Goal: Task Accomplishment & Management: Complete application form

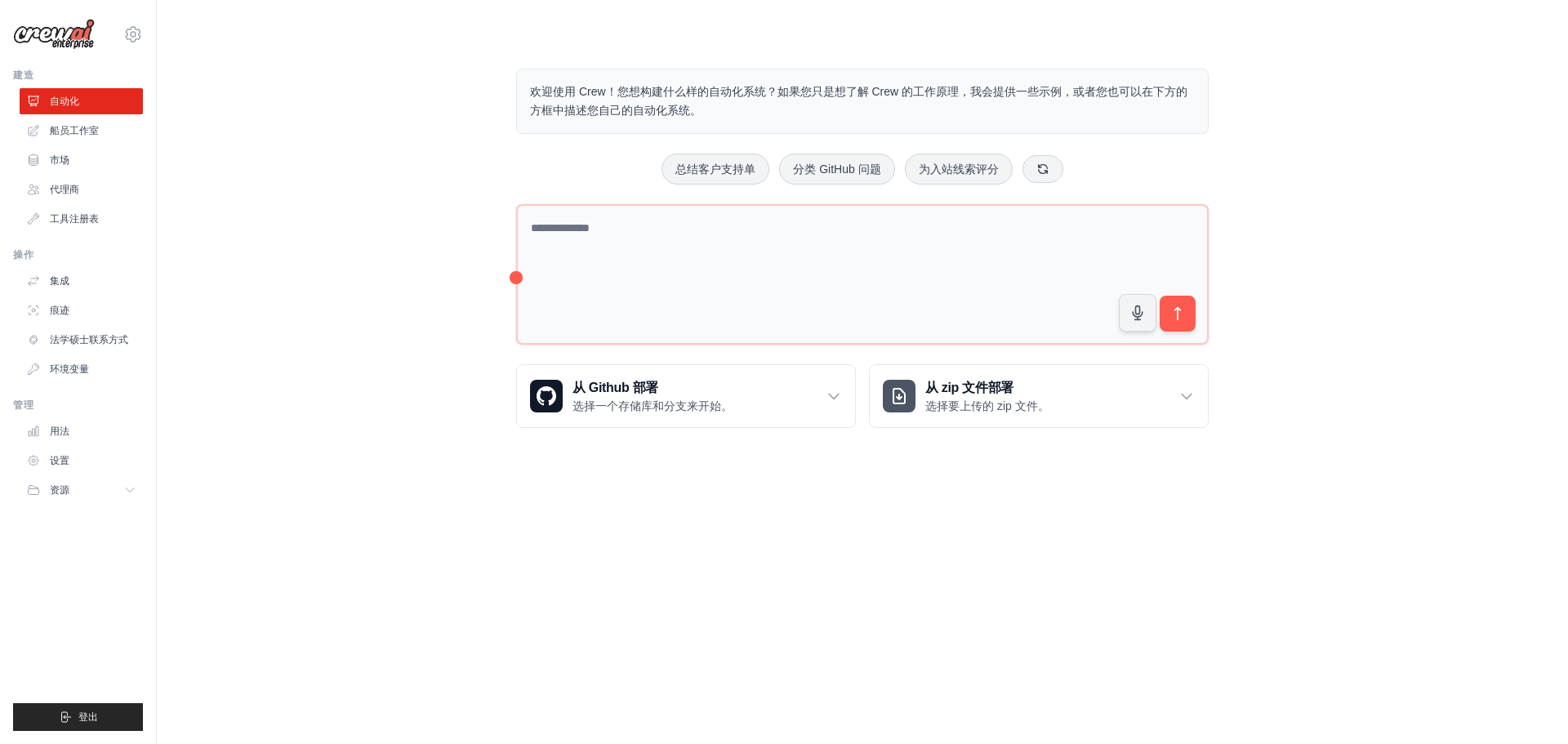
click at [1396, 368] on div "欢迎使用 Crew！您想构建什么样的自动化系统？如果您只是想了解 Crew 的工作原理，我会提供一些示例，或者您也可以在下方的方框中描述您自己的自动化系统。 …" at bounding box center [862, 248] width 1359 height 412
click at [1423, 370] on div "欢迎使用 Crew！您想构建什么样的自动化系统？如果您只是想了解 Crew 的工作原理，我会提供一些示例，或者您也可以在下方的方框中描述您自己的自动化系统。 …" at bounding box center [862, 248] width 1359 height 412
click at [1425, 369] on div "欢迎使用 Crew！您想构建什么样的自动化系统？如果您只是想了解 Crew 的工作原理，我会提供一些示例，或者您也可以在下方的方框中描述您自己的自动化系统。 …" at bounding box center [862, 248] width 1359 height 412
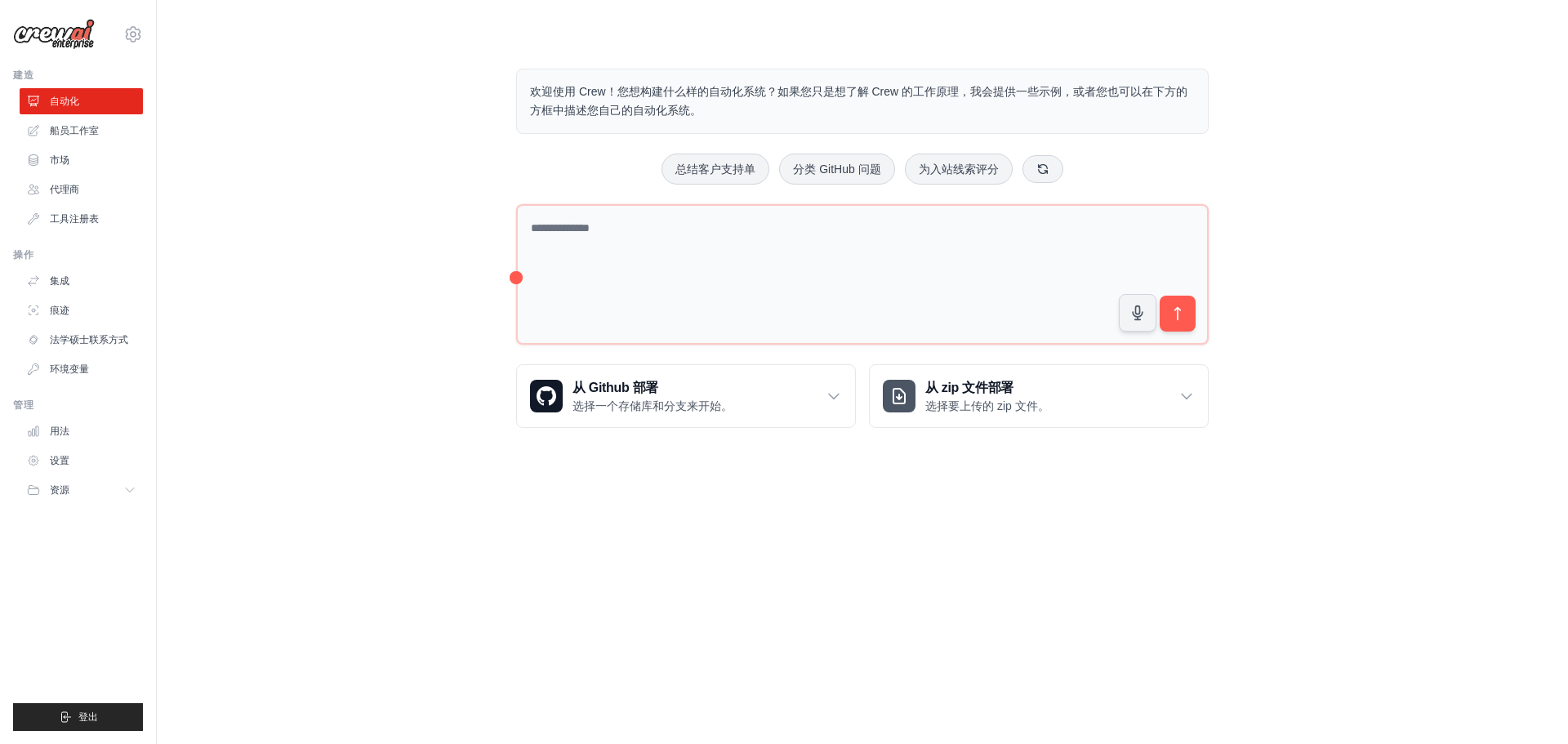
click at [1425, 369] on div "欢迎使用 Crew！您想构建什么样的自动化系统？如果您只是想了解 Crew 的工作原理，我会提供一些示例，或者您也可以在下方的方框中描述您自己的自动化系统。 …" at bounding box center [862, 248] width 1359 height 412
click at [65, 132] on font "船员工作室" at bounding box center [76, 131] width 49 height 12
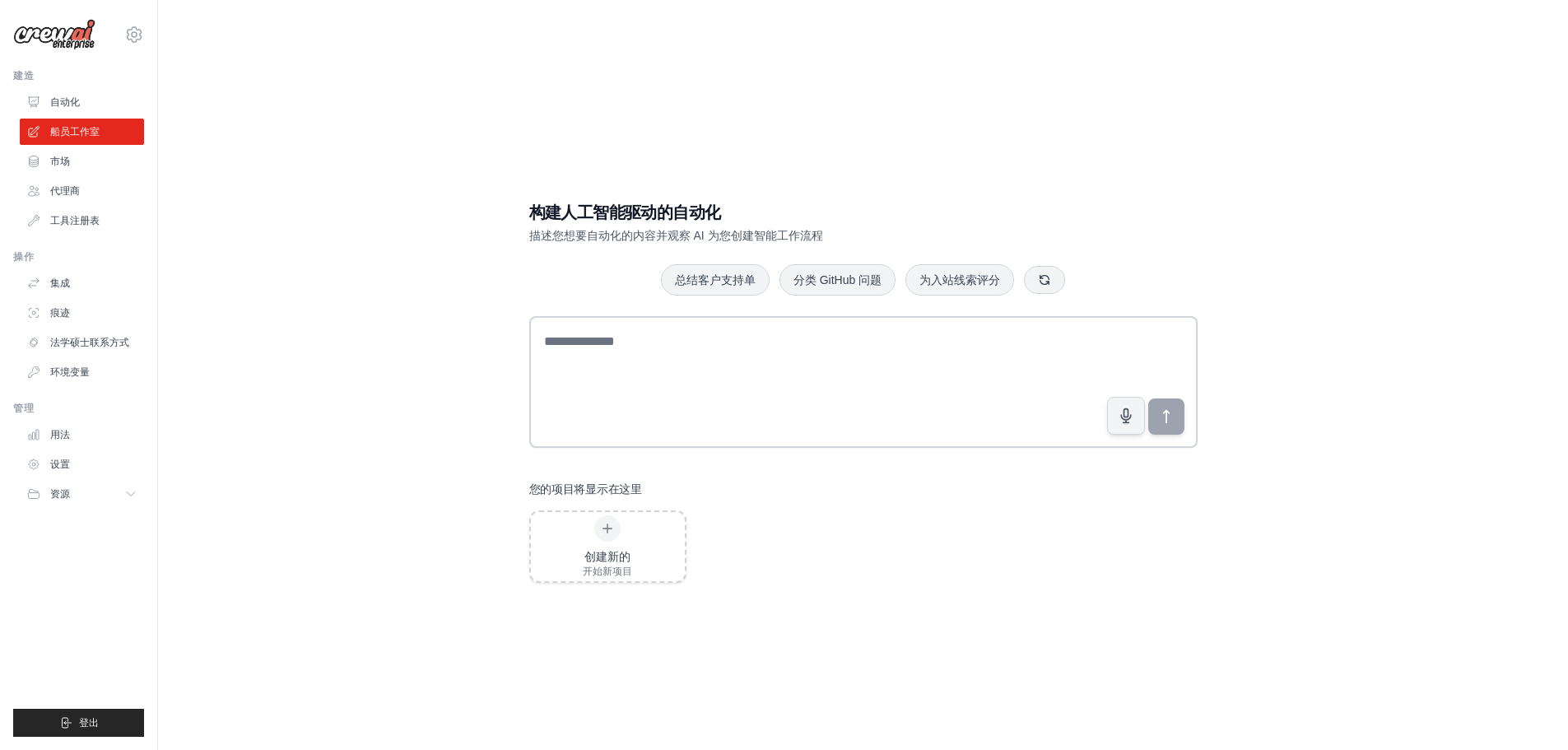
drag, startPoint x: 370, startPoint y: 150, endPoint x: 1330, endPoint y: 174, distance: 960.3
click at [1330, 174] on div "构建人工智能驱动的自动化 描述您想要自动化的内容并观察 AI 为您创建智能工作流程 总结客户支持单 分类 GitHub 问题 为入站线索评分 您的项目将显示在…" at bounding box center [863, 392] width 1357 height 750
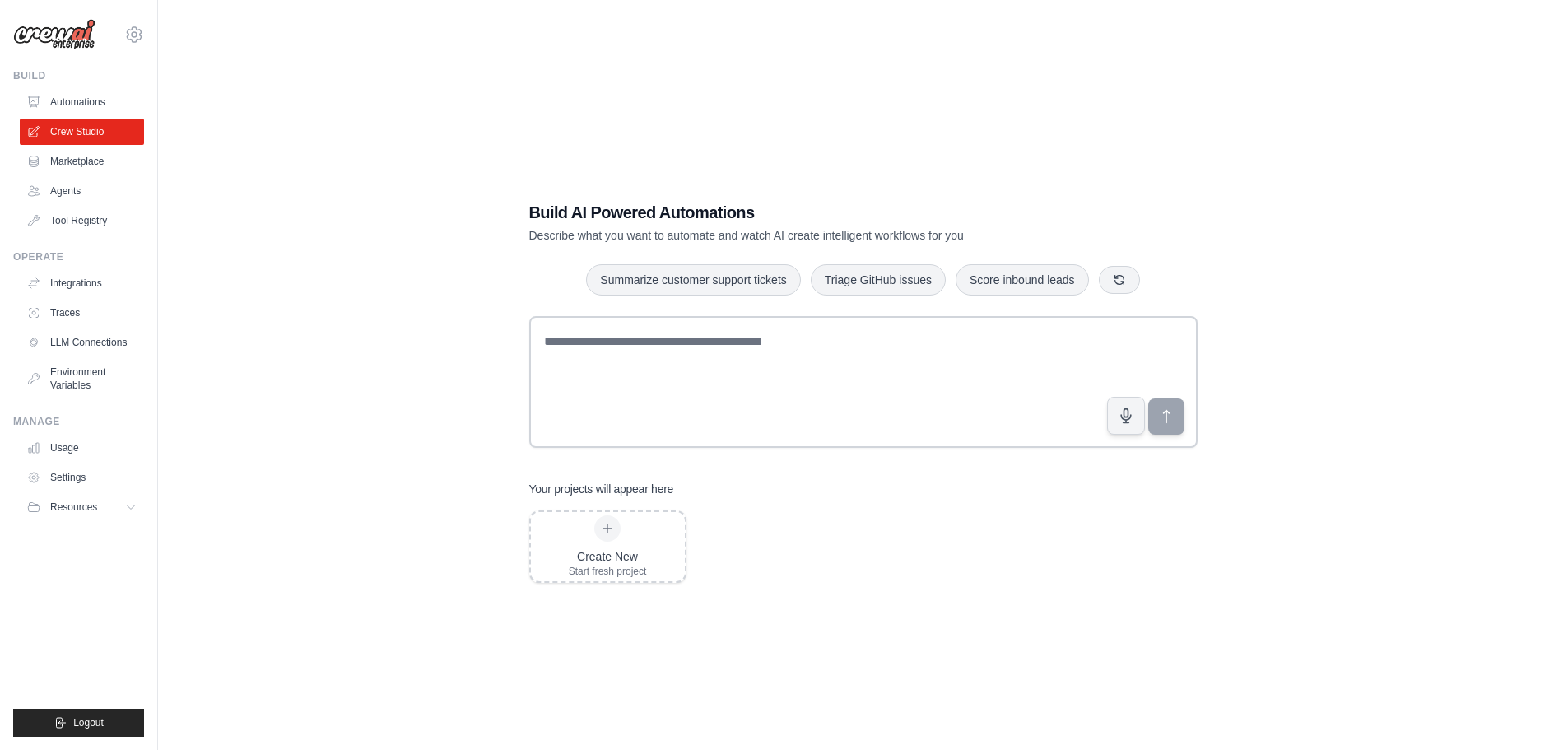
click at [461, 144] on div "Build AI Powered Automations Describe what you want to automate and watch AI cr…" at bounding box center [863, 392] width 1357 height 750
click at [69, 196] on link "Agents" at bounding box center [84, 190] width 124 height 26
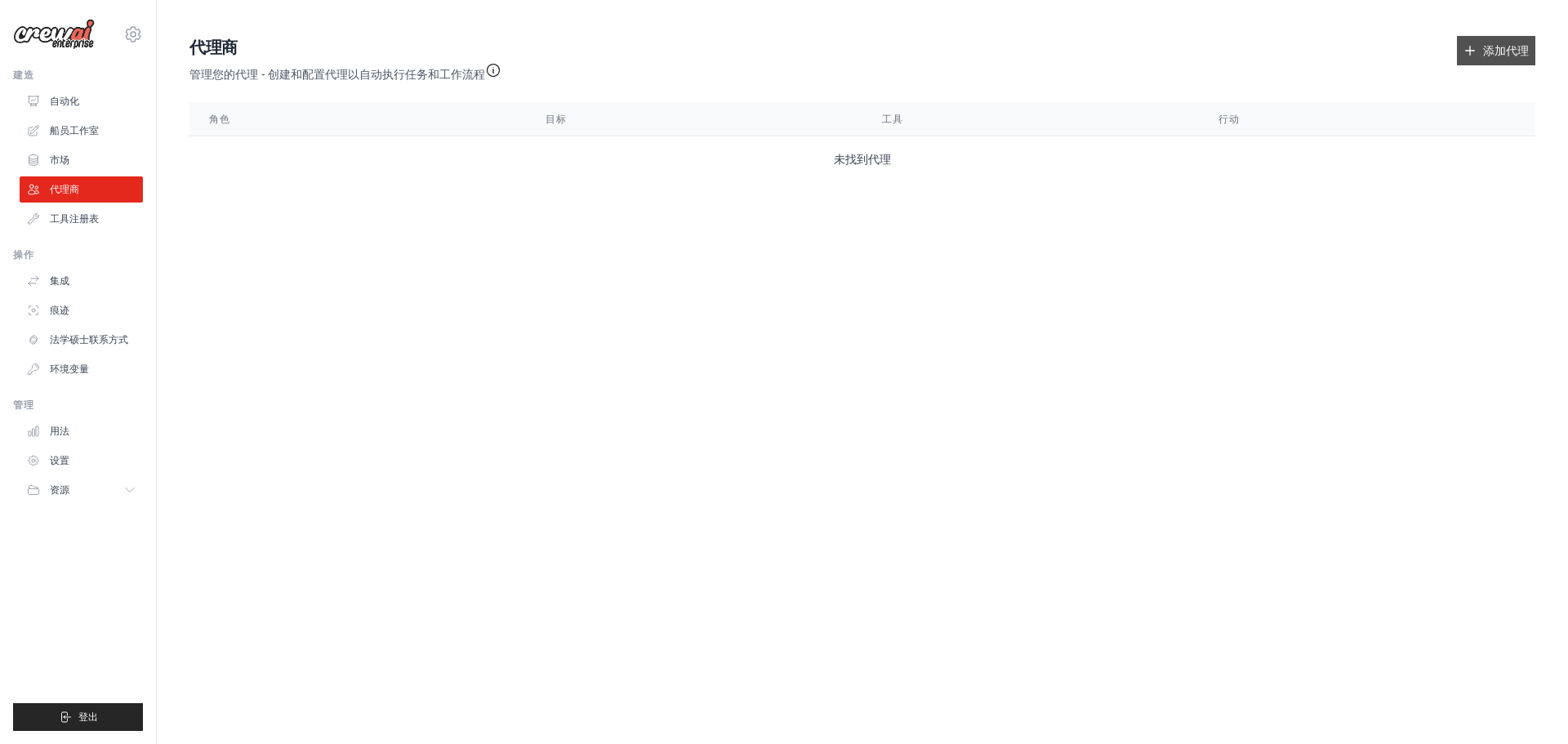
click at [1466, 52] on icon at bounding box center [1470, 51] width 13 height 13
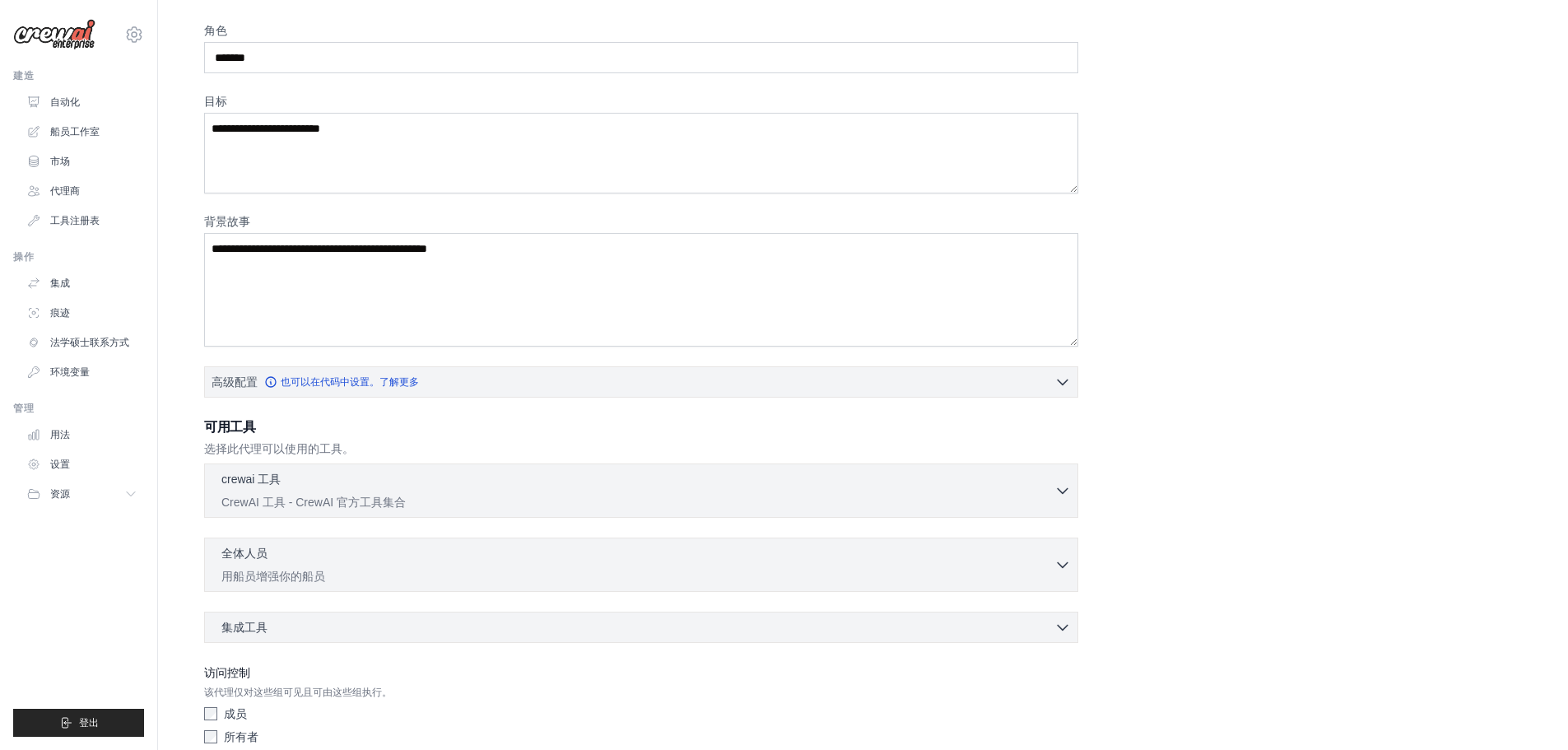
scroll to position [133, 0]
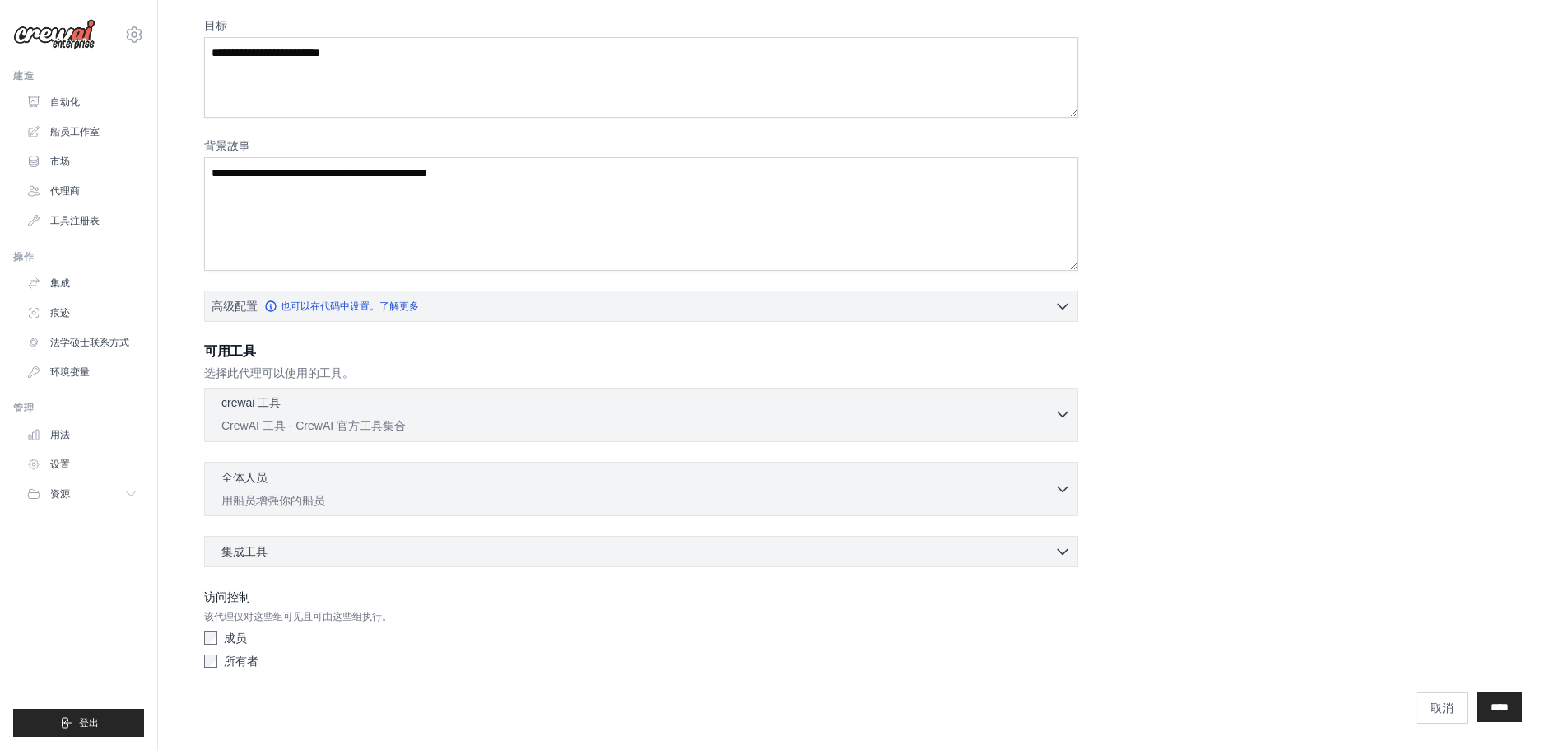
click at [818, 426] on p "CrewAI 工具 - CrewAI 官方工具集合" at bounding box center [638, 425] width 833 height 17
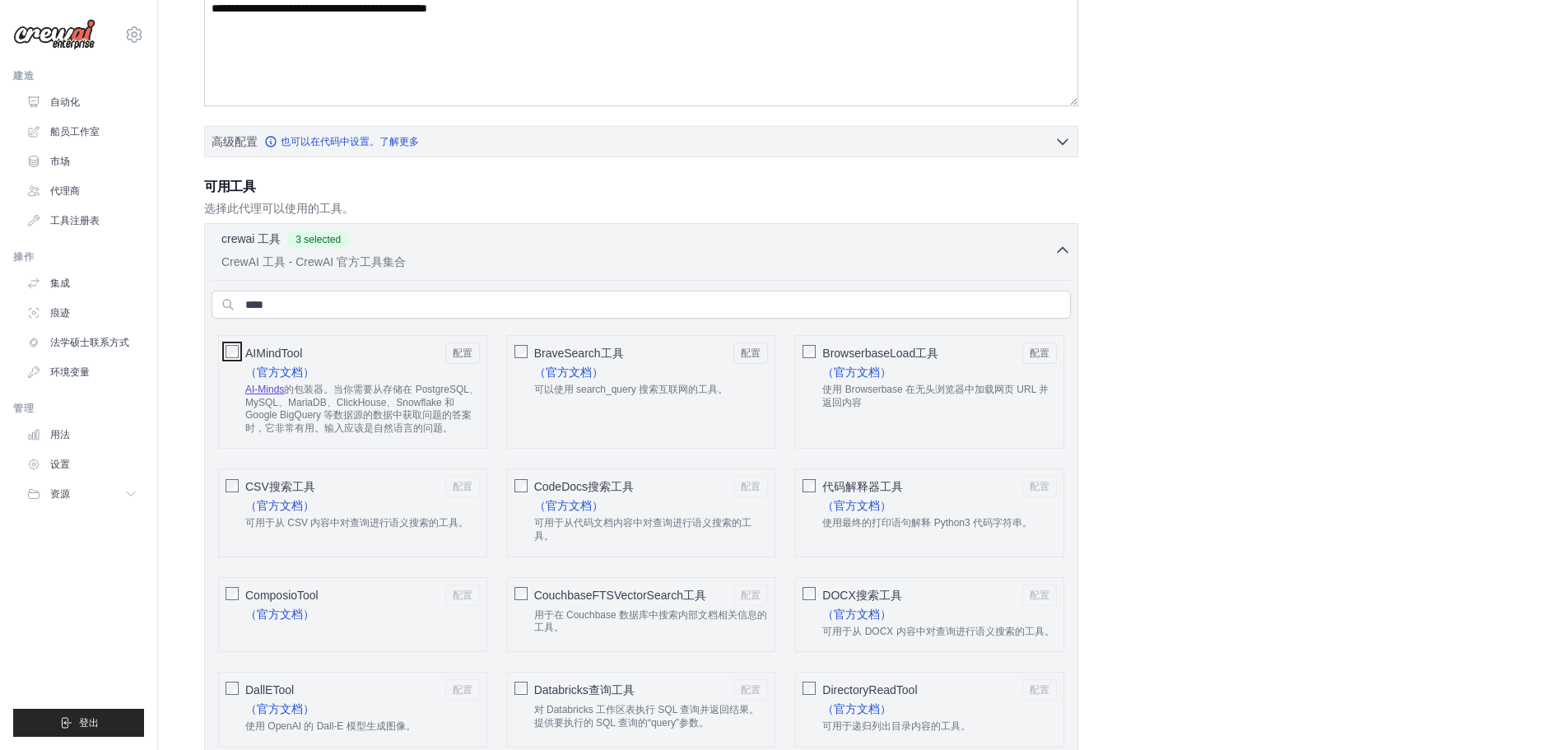
scroll to position [380, 0]
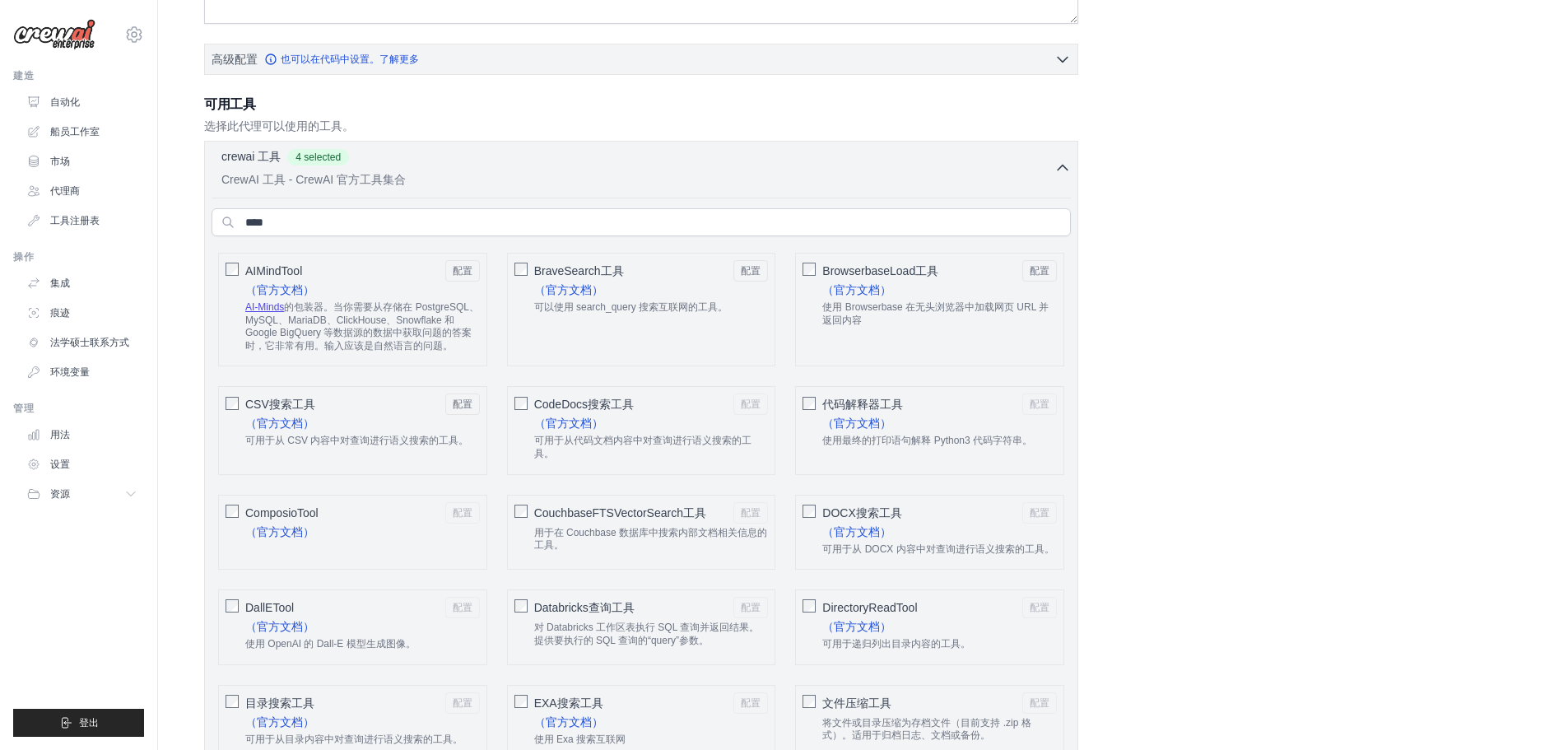
click at [512, 409] on div "CodeDocs搜索工具 配置 （官方文档） 可用于从代码文档内容中对查询进行语义搜索的工具。" at bounding box center [641, 430] width 269 height 88
click at [1060, 165] on icon "button" at bounding box center [1063, 167] width 17 height 17
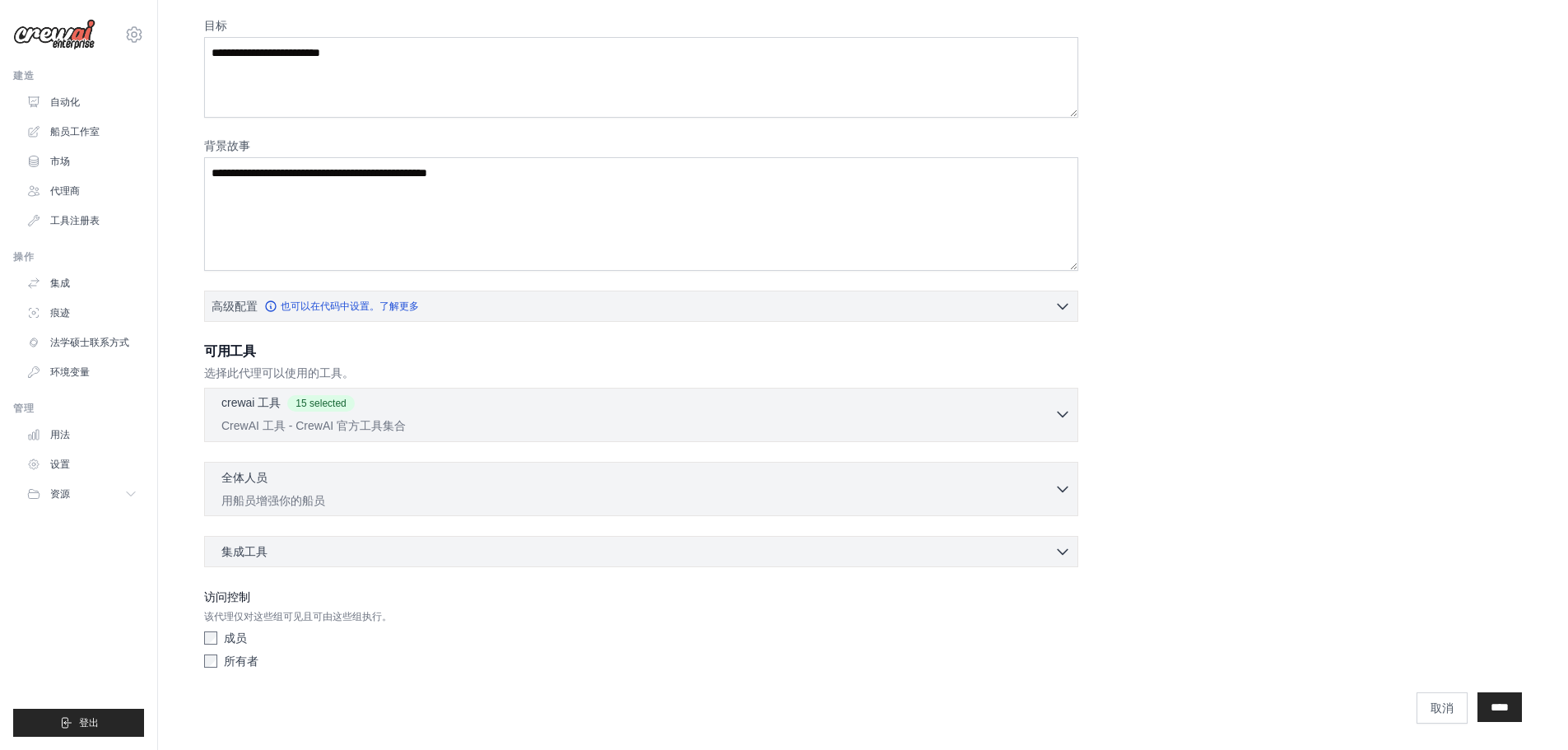
scroll to position [133, 0]
click at [469, 483] on div "全体人员 已选择 0 个" at bounding box center [638, 478] width 833 height 20
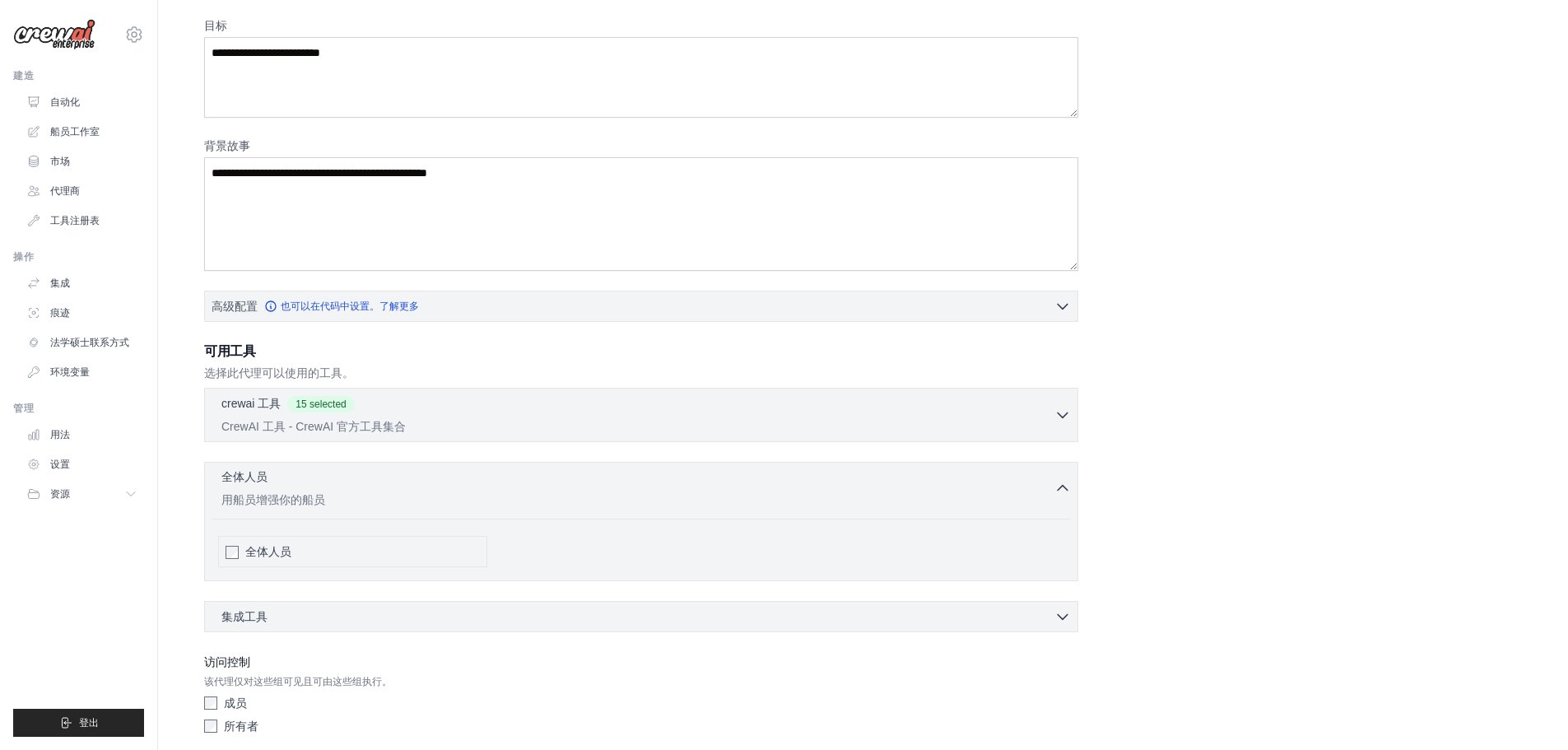
scroll to position [198, 0]
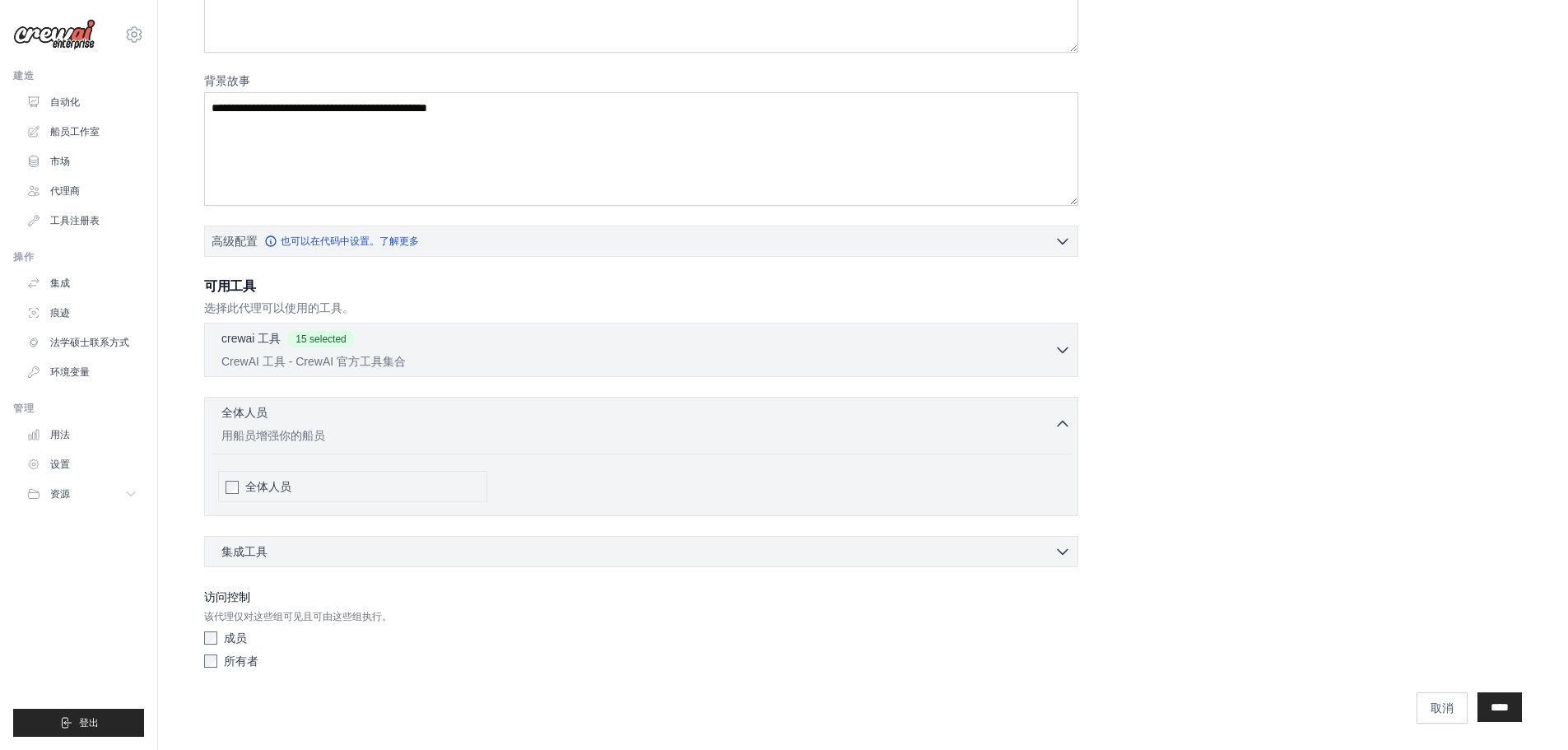
click at [261, 489] on font "全体人员" at bounding box center [268, 487] width 46 height 13
click at [741, 394] on div "crewai 工具 15 selected CrewAI 工具 - CrewAI 官方工具集合 AIMindTool" at bounding box center [641, 445] width 874 height 244
click at [506, 553] on div "集成工具 已选择 0 个" at bounding box center [646, 551] width 850 height 17
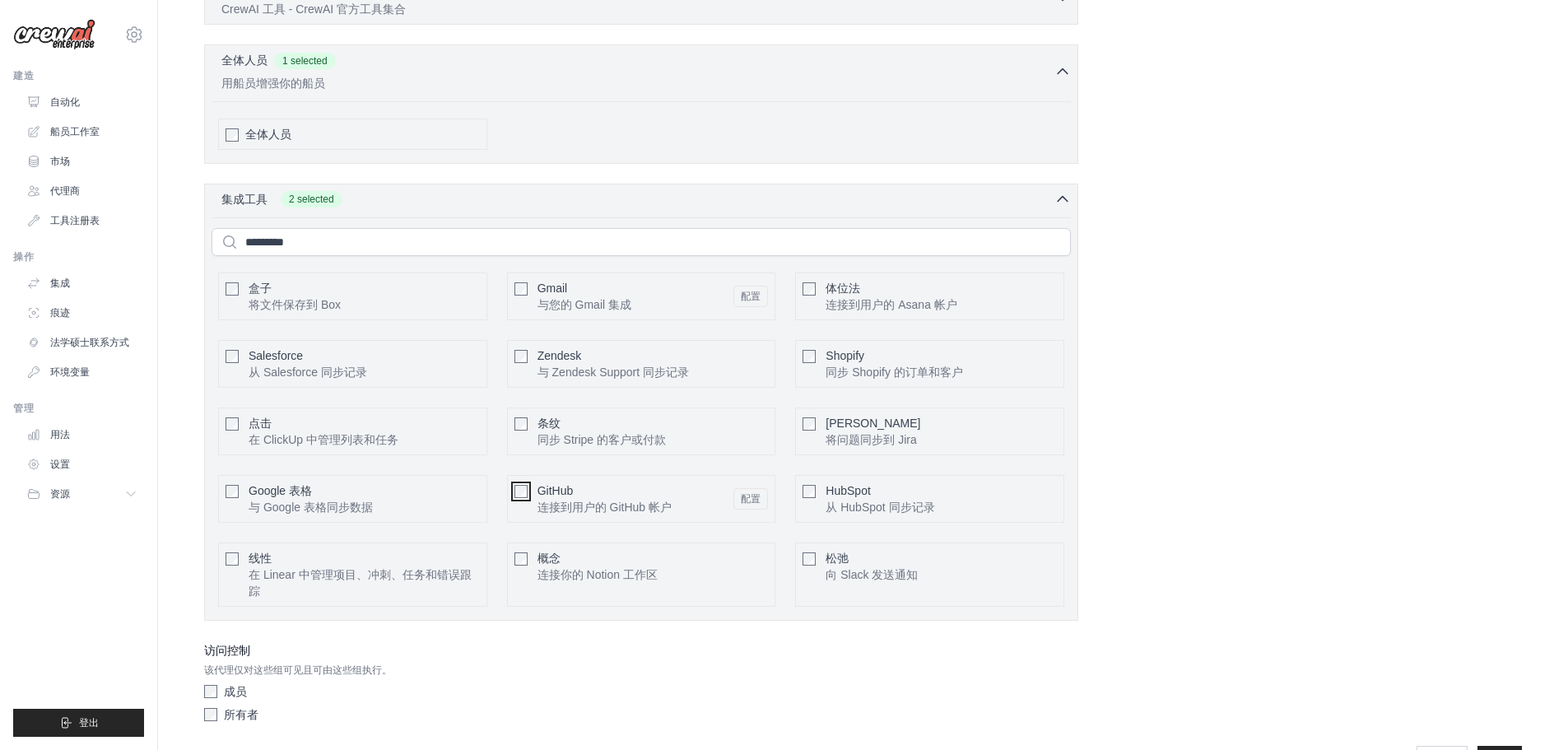
scroll to position [522, 0]
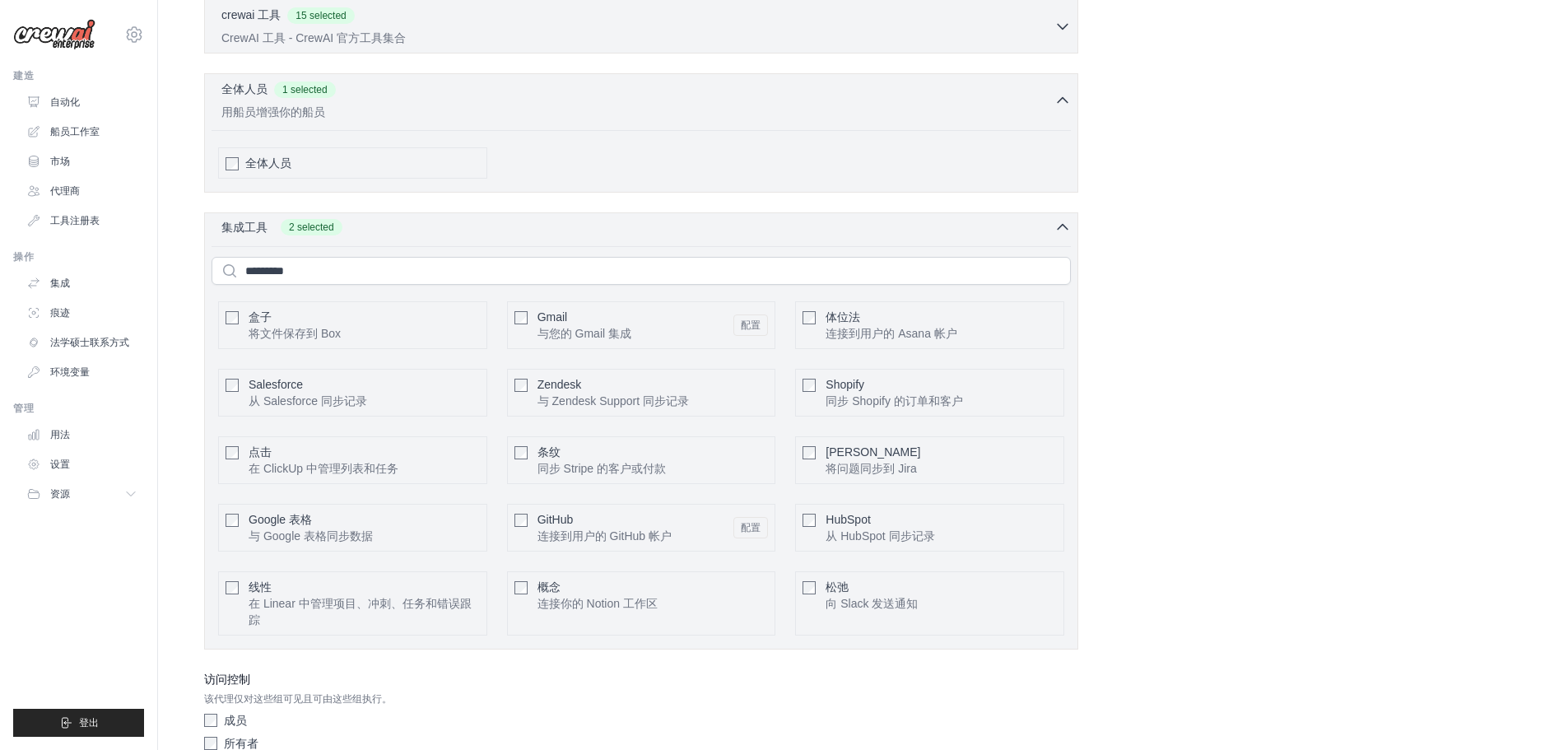
click at [1017, 236] on div "集成工具 2 selected 盒子 将文件保存到 Box" at bounding box center [641, 430] width 874 height 437
click at [1060, 228] on icon "button" at bounding box center [1063, 227] width 10 height 5
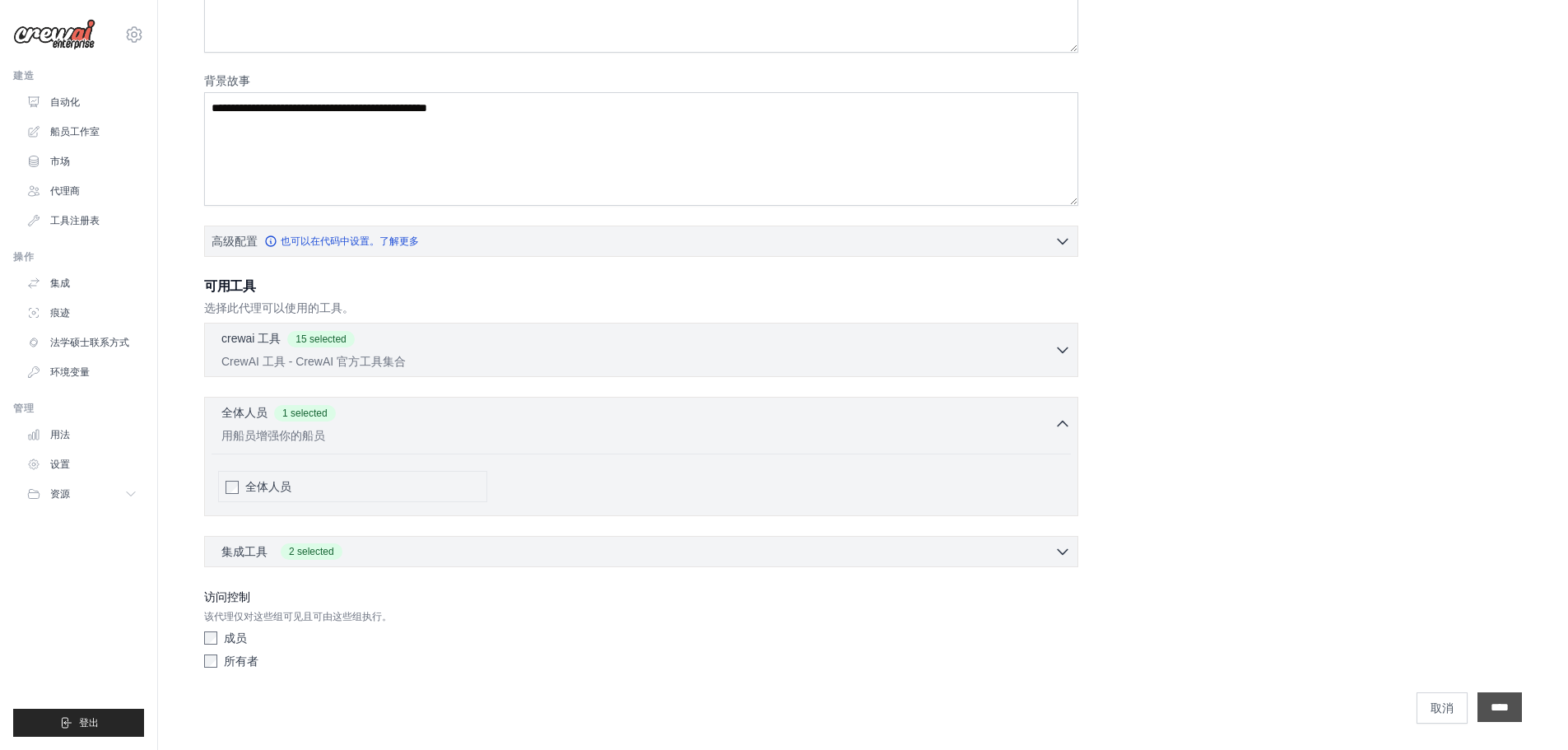
click at [1513, 698] on input "****" at bounding box center [1499, 706] width 44 height 29
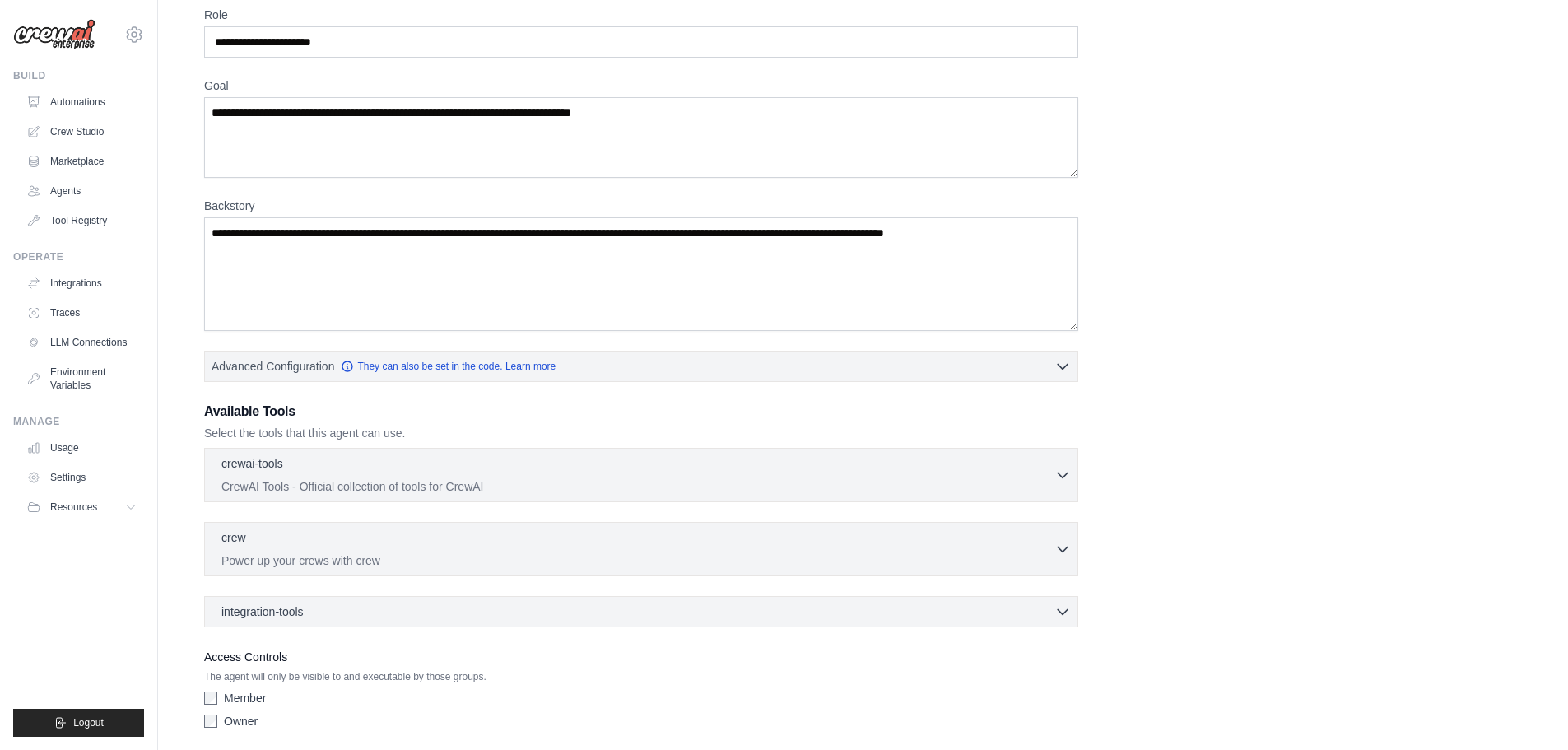
scroll to position [0, 0]
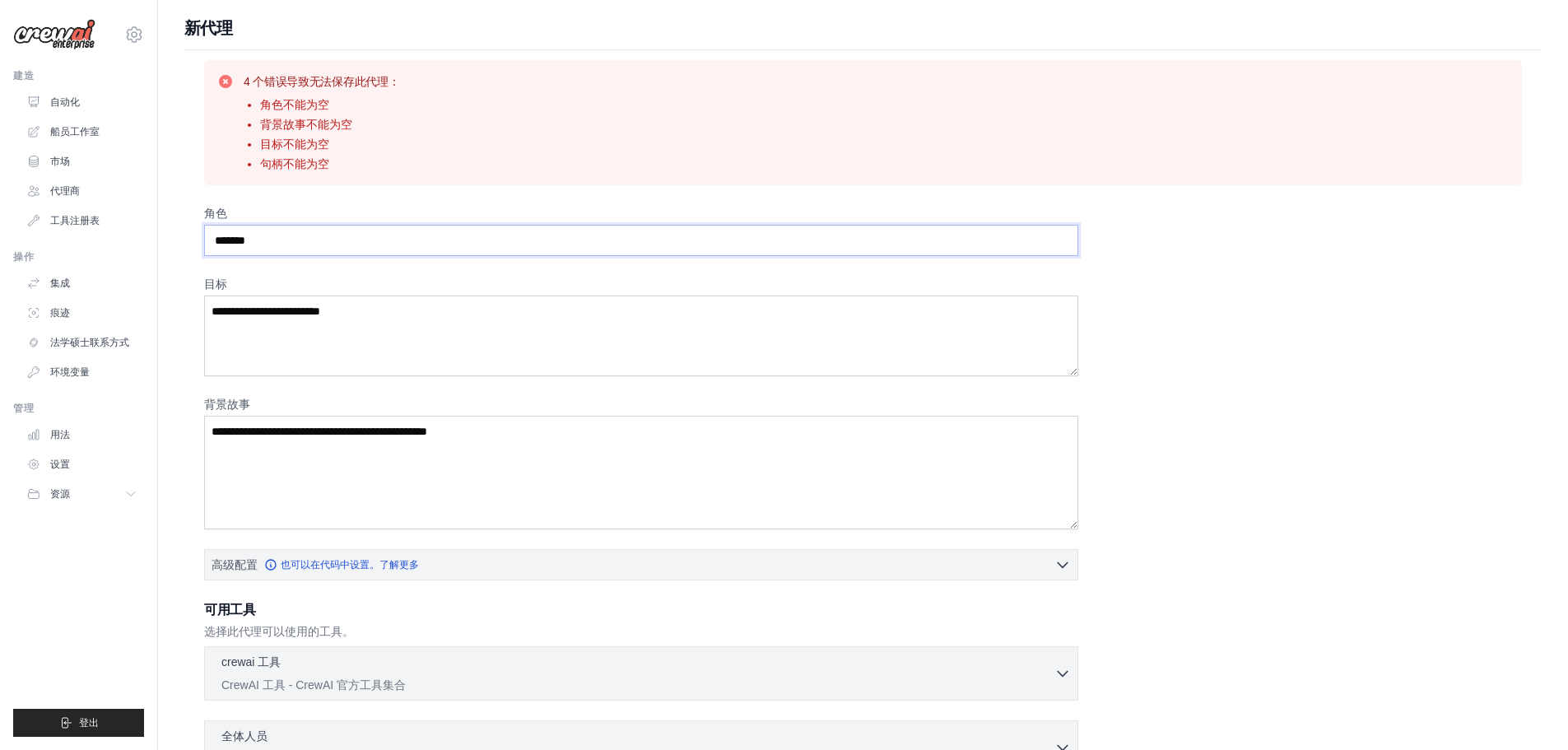
drag, startPoint x: 319, startPoint y: 247, endPoint x: 15, endPoint y: 253, distance: 304.1
click at [25, 250] on div "[EMAIL_ADDRESS][DOMAIN_NAME] 设置 建造 自动化 船员工作室" at bounding box center [784, 504] width 1568 height 1008
drag, startPoint x: 345, startPoint y: 242, endPoint x: 0, endPoint y: 276, distance: 346.7
click at [0, 275] on div "[EMAIL_ADDRESS][DOMAIN_NAME] 设置 建造 自动化 船员工作室" at bounding box center [784, 504] width 1568 height 1008
click at [369, 242] on input "角色" at bounding box center [641, 240] width 874 height 31
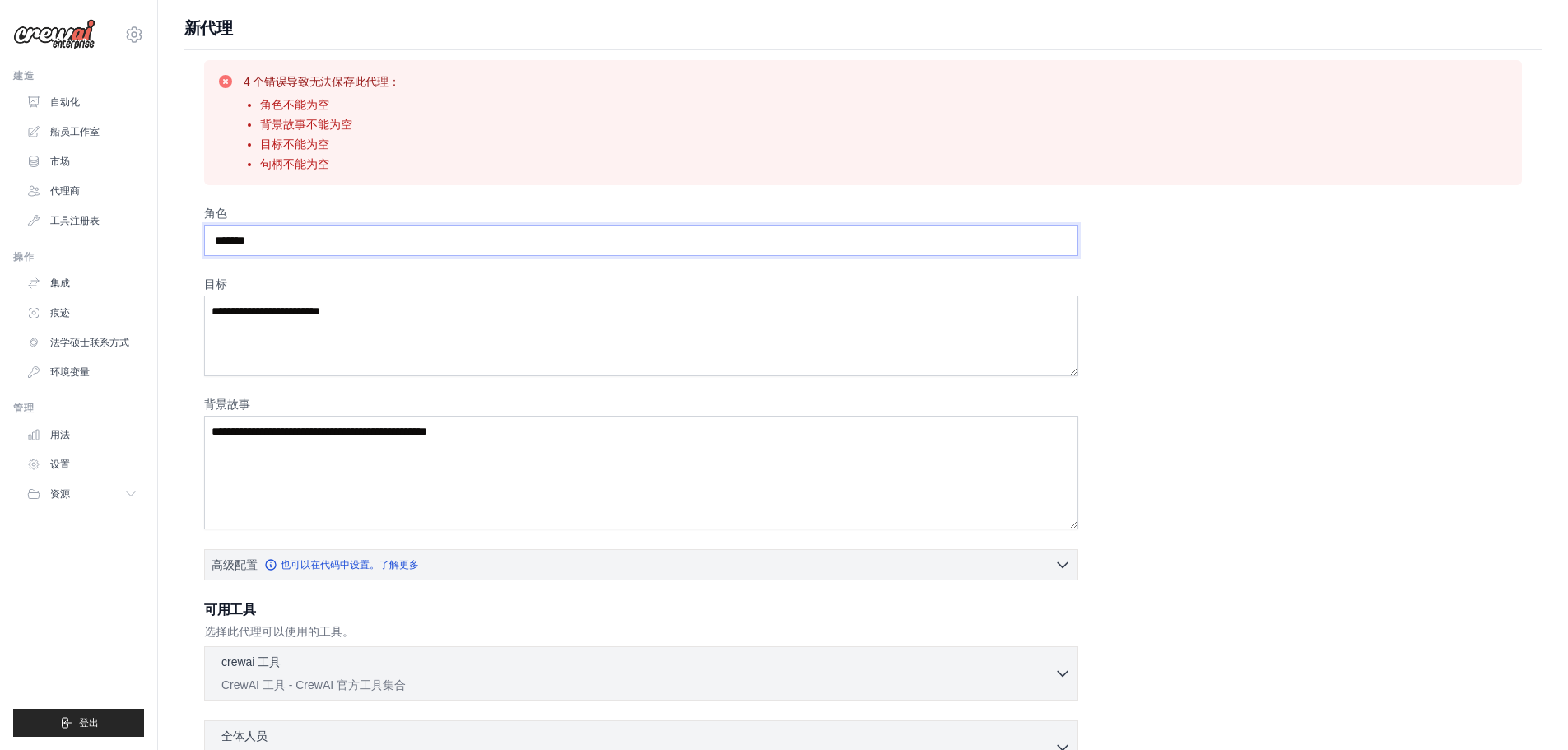
click at [365, 243] on input "角色" at bounding box center [641, 240] width 874 height 31
type input "*"
drag, startPoint x: 307, startPoint y: 241, endPoint x: 145, endPoint y: 247, distance: 162.1
click at [145, 247] on div "[EMAIL_ADDRESS][DOMAIN_NAME] 设置 建造 自动化 船员工作室" at bounding box center [784, 504] width 1568 height 1008
click at [254, 239] on input "角色" at bounding box center [641, 240] width 874 height 31
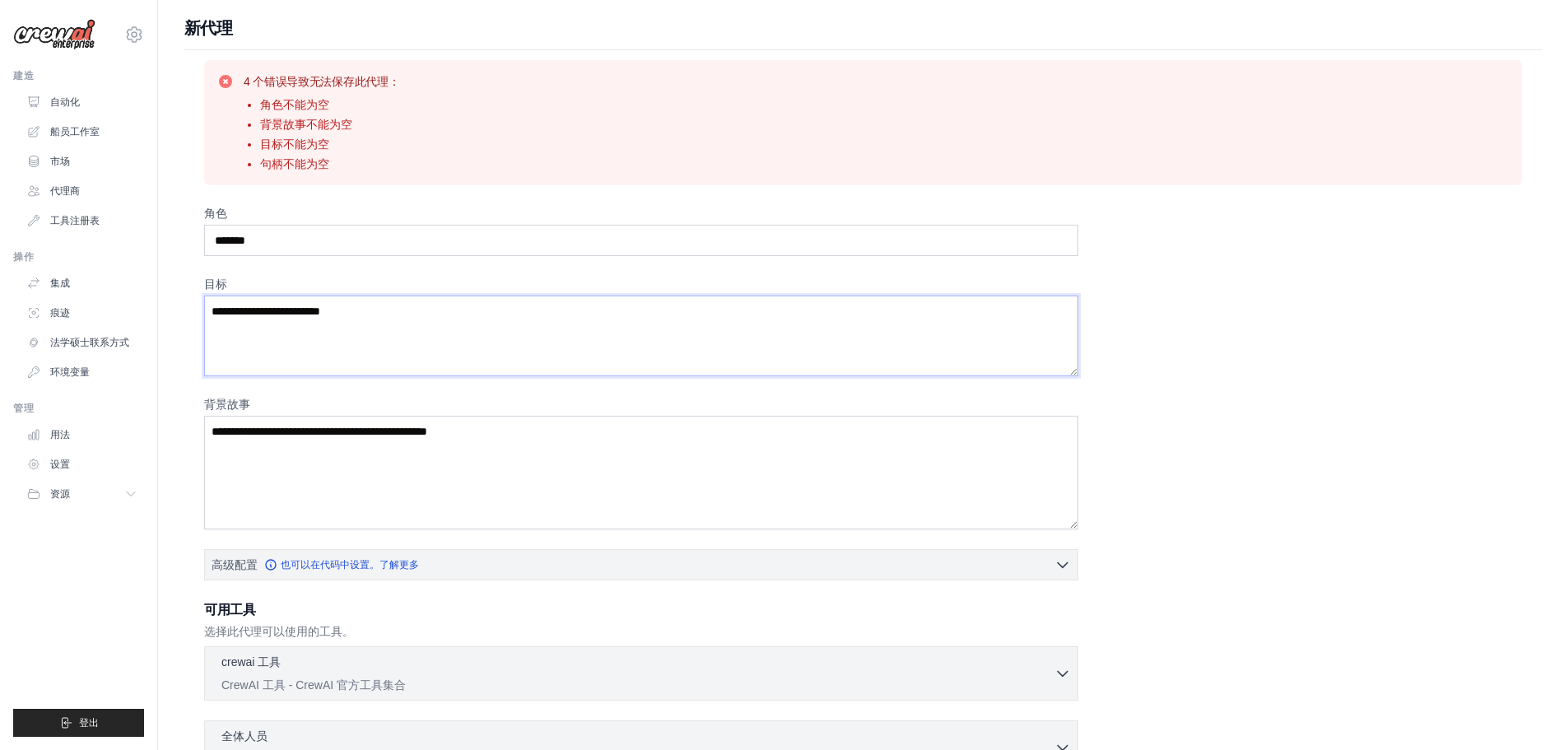
click at [555, 319] on textarea "目标" at bounding box center [641, 336] width 874 height 81
drag, startPoint x: 258, startPoint y: 235, endPoint x: 234, endPoint y: 234, distance: 24.0
click at [234, 234] on input "*******" at bounding box center [641, 240] width 874 height 31
type input "*******"
click at [346, 321] on textarea "目标" at bounding box center [641, 336] width 874 height 81
